Goal: Task Accomplishment & Management: Manage account settings

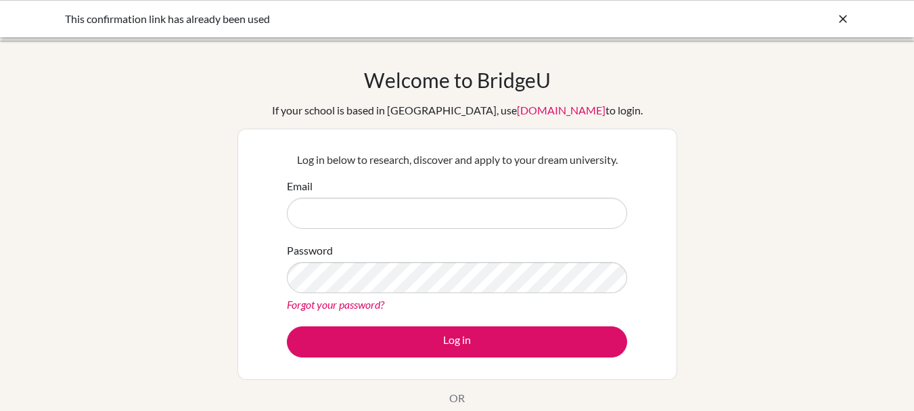
type input "[EMAIL_ADDRESS][DOMAIN_NAME]"
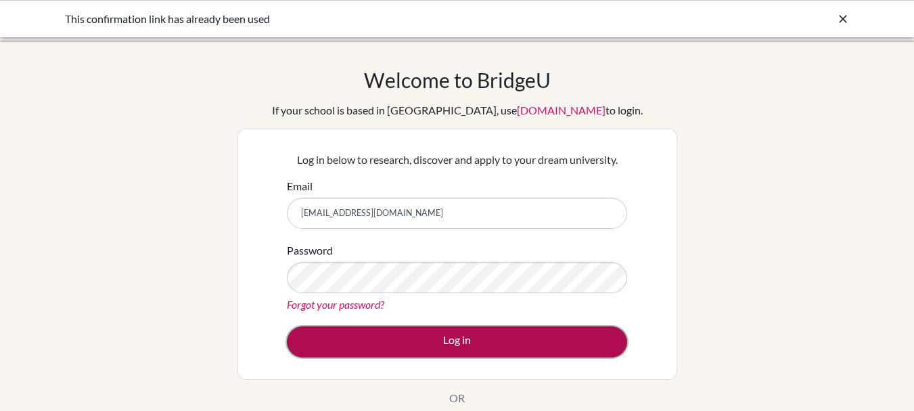
click at [401, 335] on button "Log in" at bounding box center [457, 341] width 340 height 31
click at [417, 344] on button "Log in" at bounding box center [457, 341] width 340 height 31
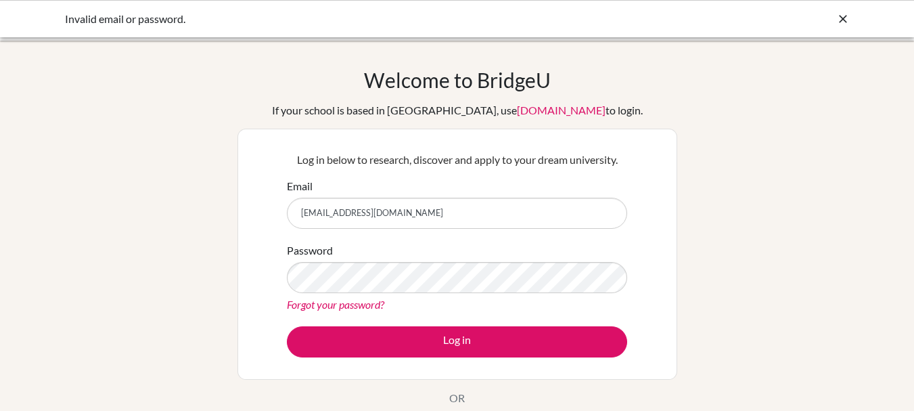
click at [361, 304] on link "Forgot your password?" at bounding box center [335, 304] width 97 height 13
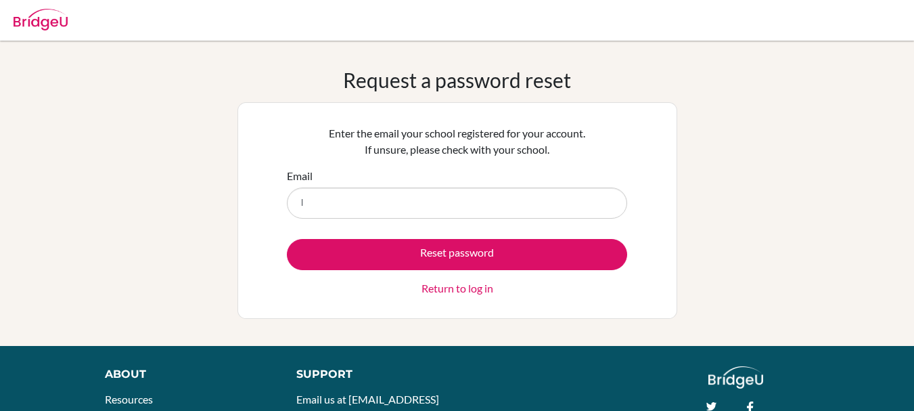
type input "[EMAIL_ADDRESS][DOMAIN_NAME]"
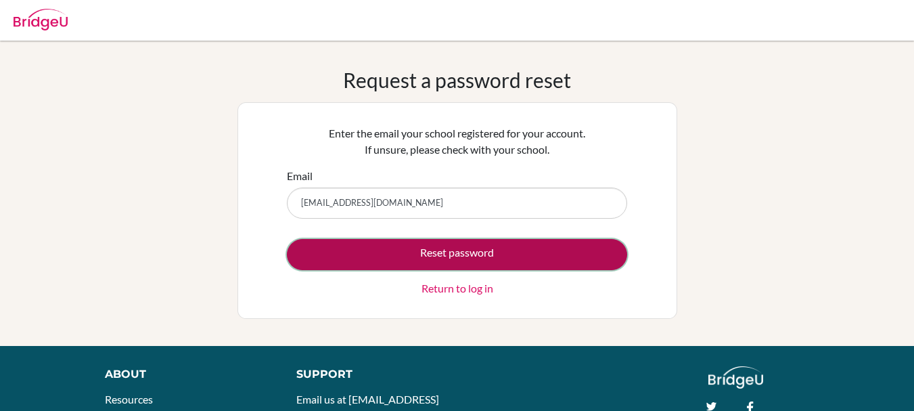
click at [400, 252] on button "Reset password" at bounding box center [457, 254] width 340 height 31
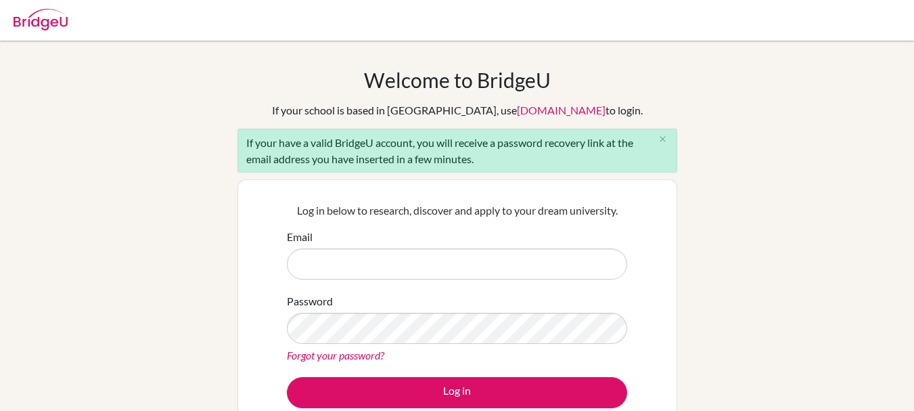
click at [371, 267] on input "Email" at bounding box center [457, 263] width 340 height 31
type input "lmehanna@schutzschool.org.eg"
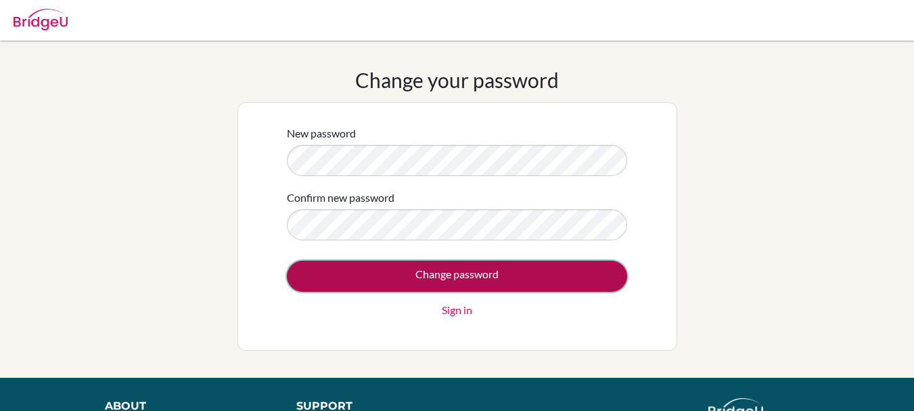
click at [383, 276] on input "Change password" at bounding box center [457, 275] width 340 height 31
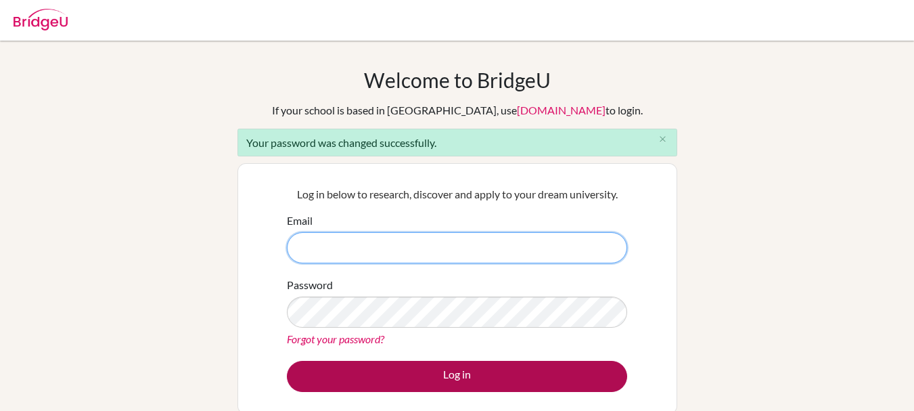
type input "[EMAIL_ADDRESS][DOMAIN_NAME]"
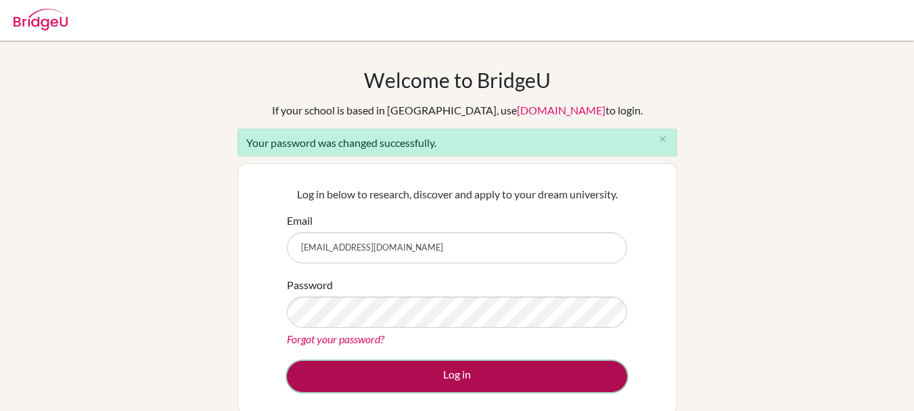
click at [496, 383] on button "Log in" at bounding box center [457, 375] width 340 height 31
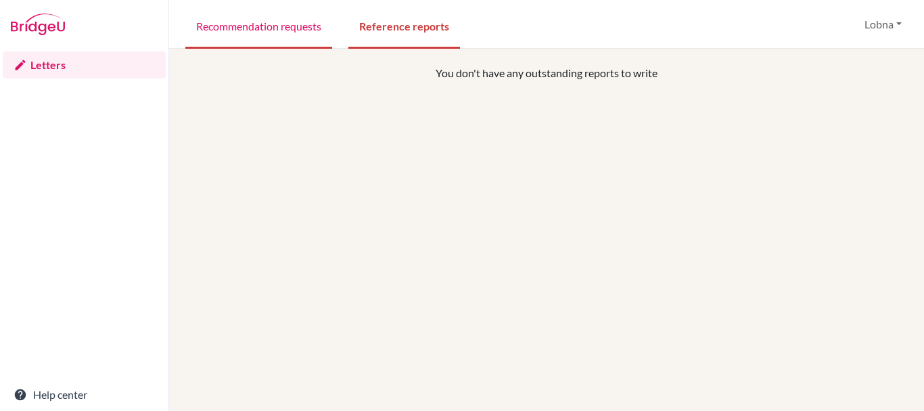
click at [266, 27] on link "Recommendation requests" at bounding box center [258, 25] width 147 height 47
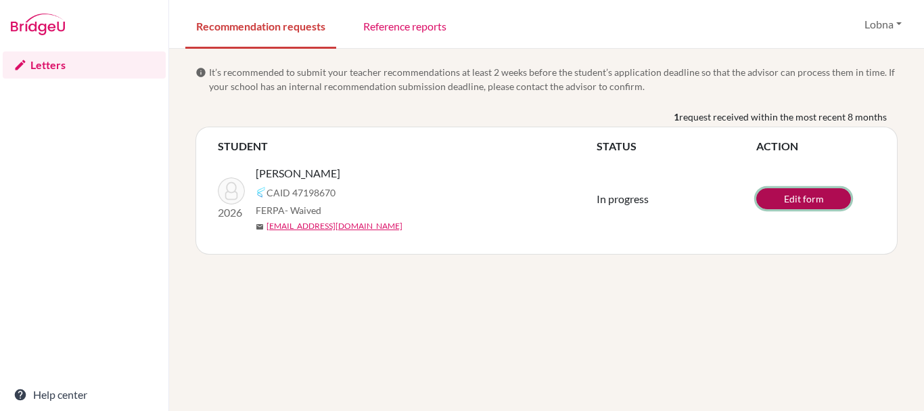
click at [824, 198] on link "Edit form" at bounding box center [803, 198] width 95 height 21
